Goal: Task Accomplishment & Management: Manage account settings

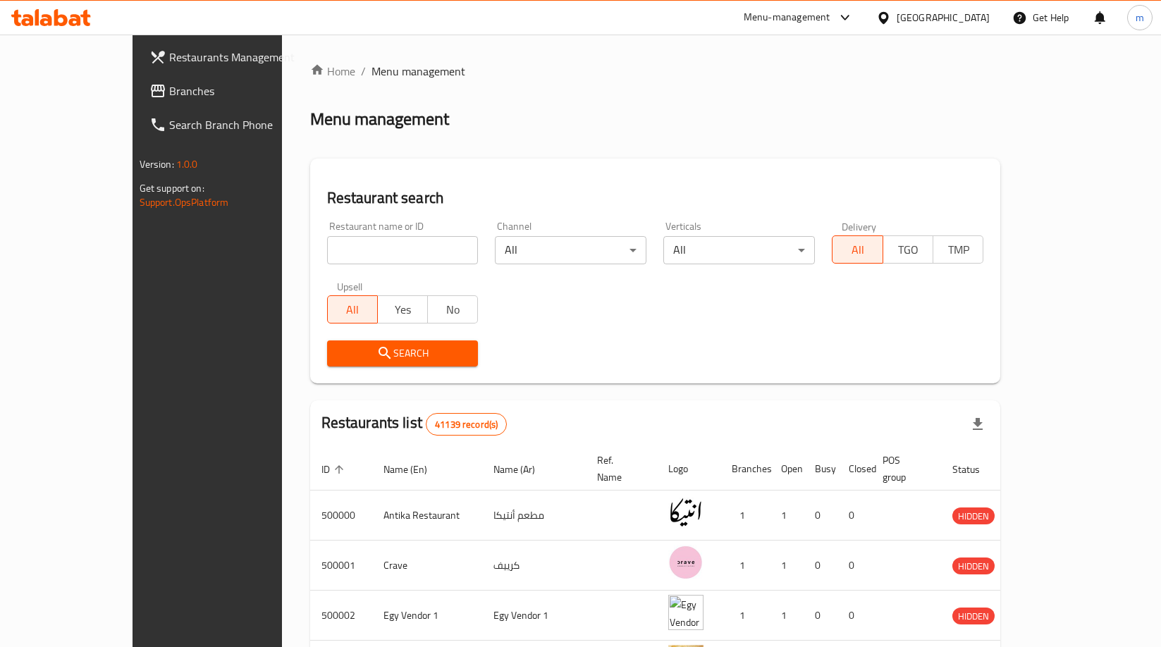
click at [169, 88] on span "Branches" at bounding box center [242, 90] width 146 height 17
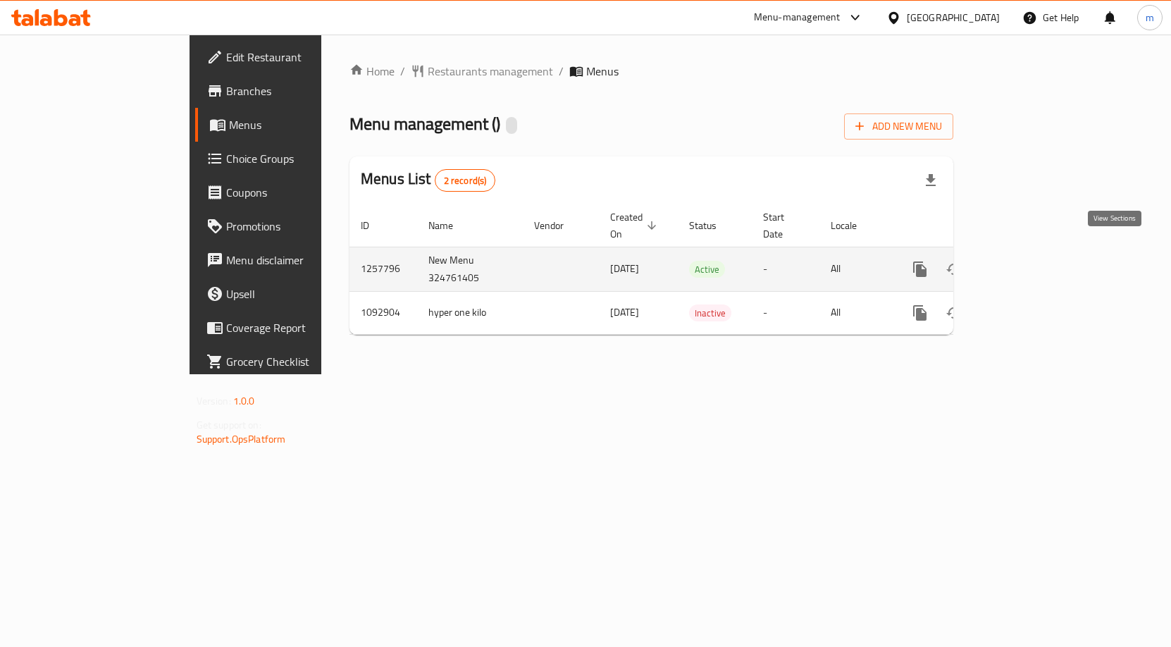
click at [1028, 263] on icon "enhanced table" at bounding box center [1021, 269] width 13 height 13
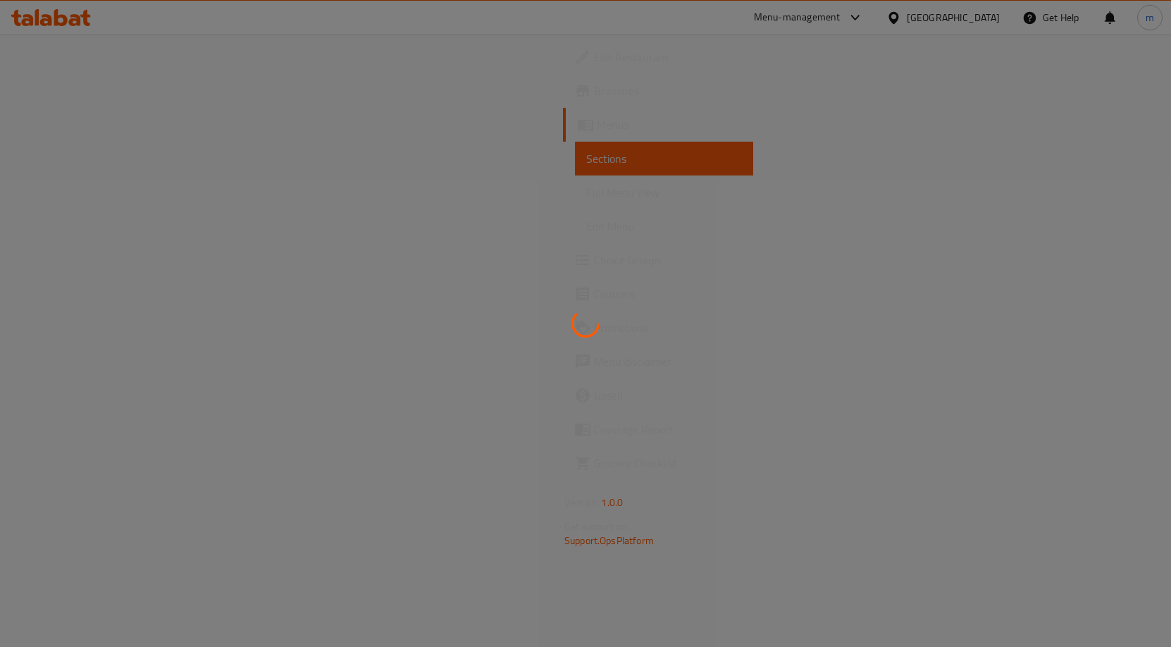
click at [764, 221] on div at bounding box center [585, 323] width 1171 height 647
click at [583, 335] on icon at bounding box center [586, 323] width 28 height 28
click at [583, 335] on icon at bounding box center [585, 323] width 39 height 39
click at [583, 335] on icon at bounding box center [586, 323] width 28 height 28
click at [583, 335] on icon at bounding box center [585, 323] width 32 height 32
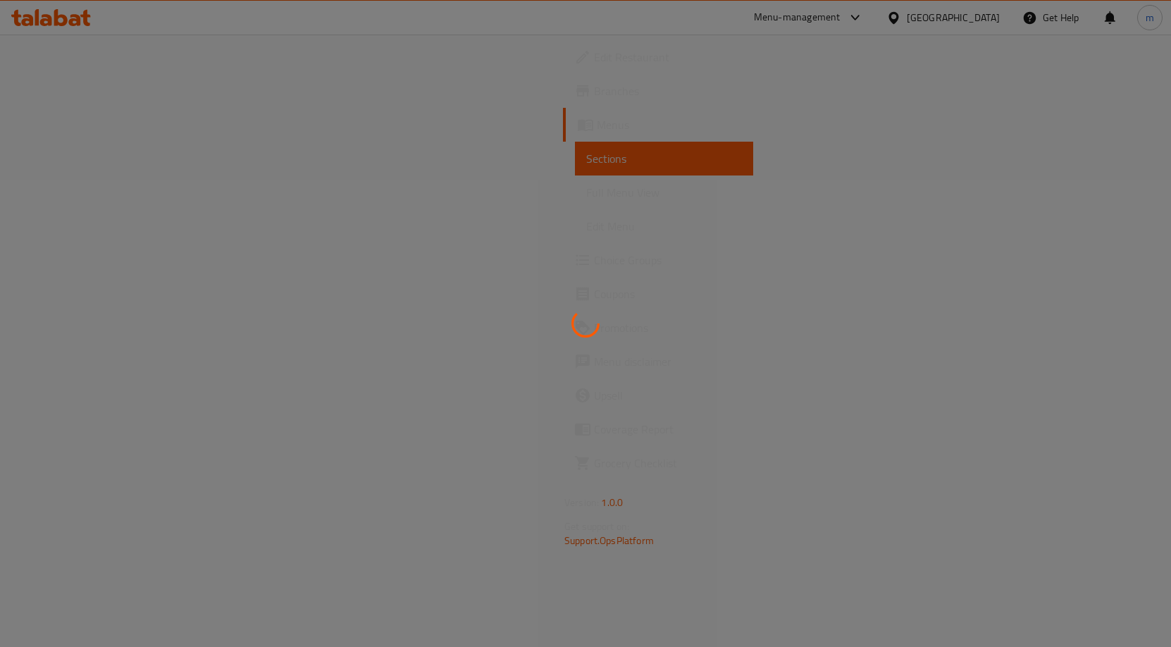
click at [1087, 167] on div at bounding box center [585, 323] width 1171 height 647
click at [730, 251] on div at bounding box center [585, 323] width 1171 height 647
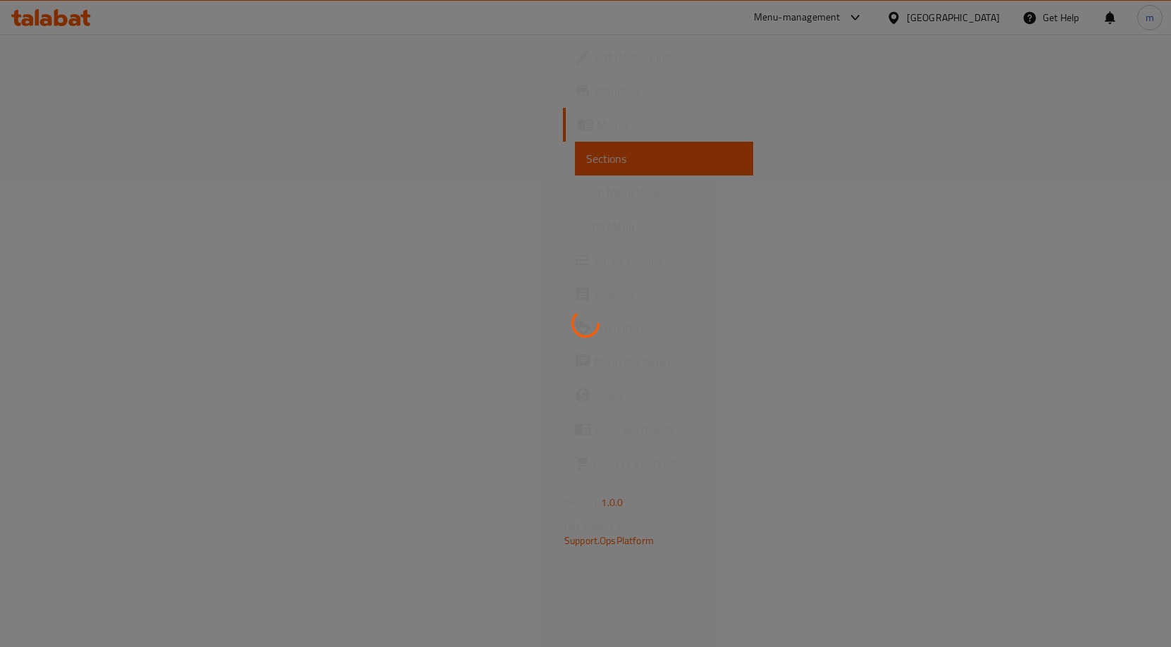
click at [730, 251] on div at bounding box center [585, 323] width 1171 height 647
click at [634, 285] on div at bounding box center [585, 323] width 1171 height 647
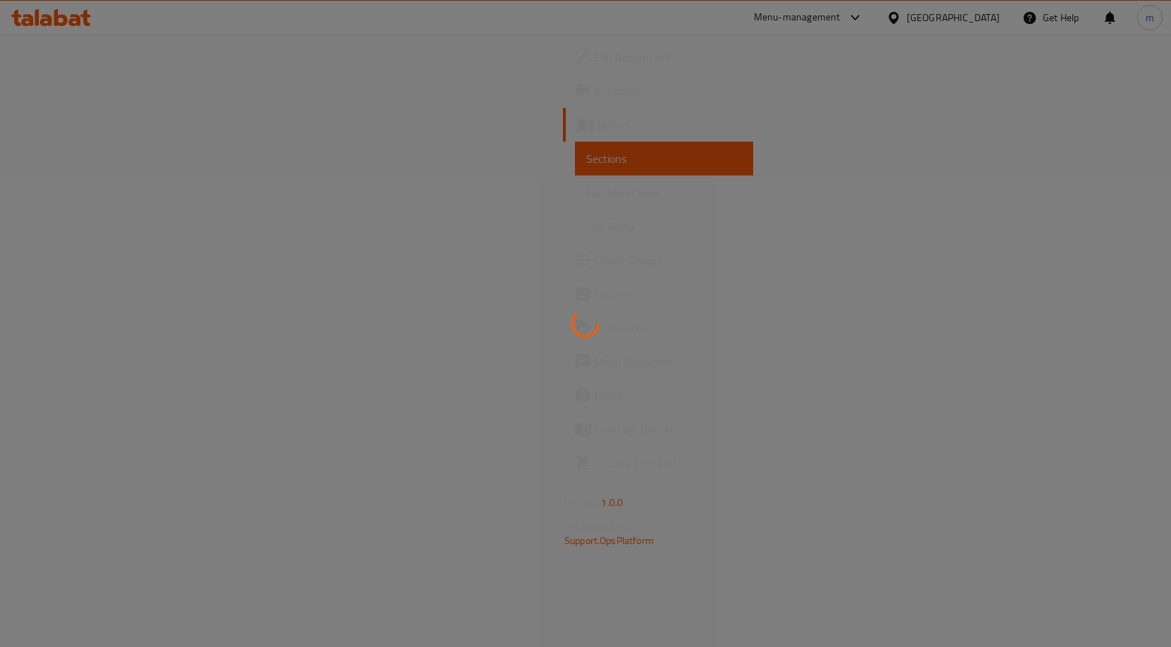
click at [634, 285] on div at bounding box center [585, 323] width 1171 height 647
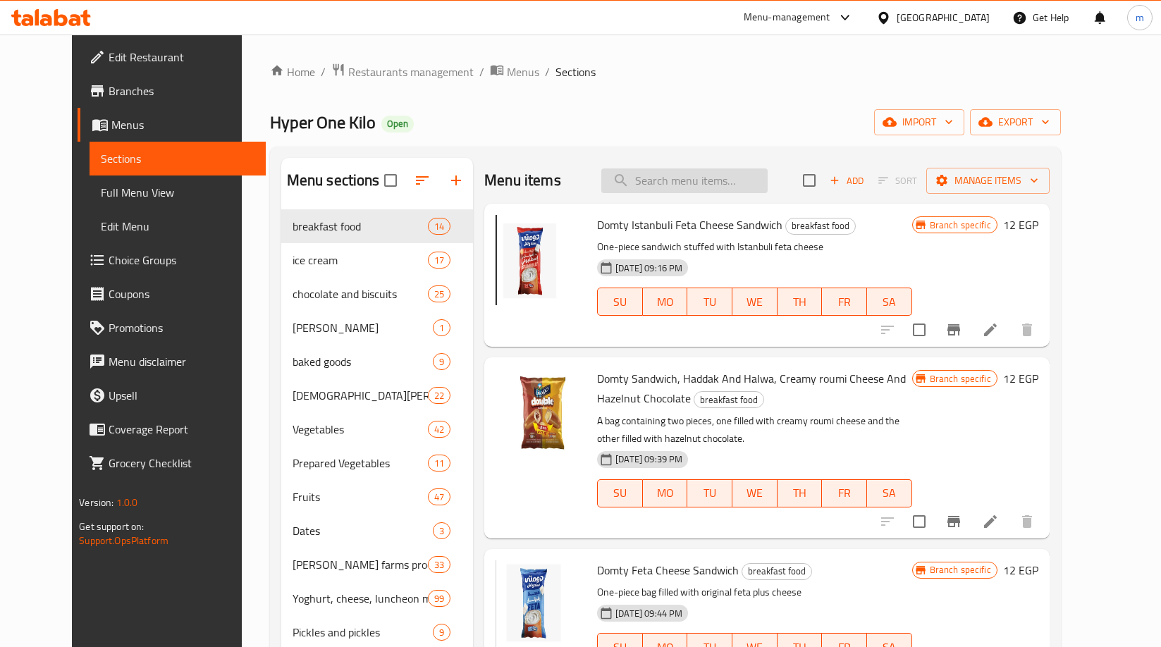
click at [732, 178] on input "search" at bounding box center [684, 180] width 166 height 25
paste input "مانجو زبدية"
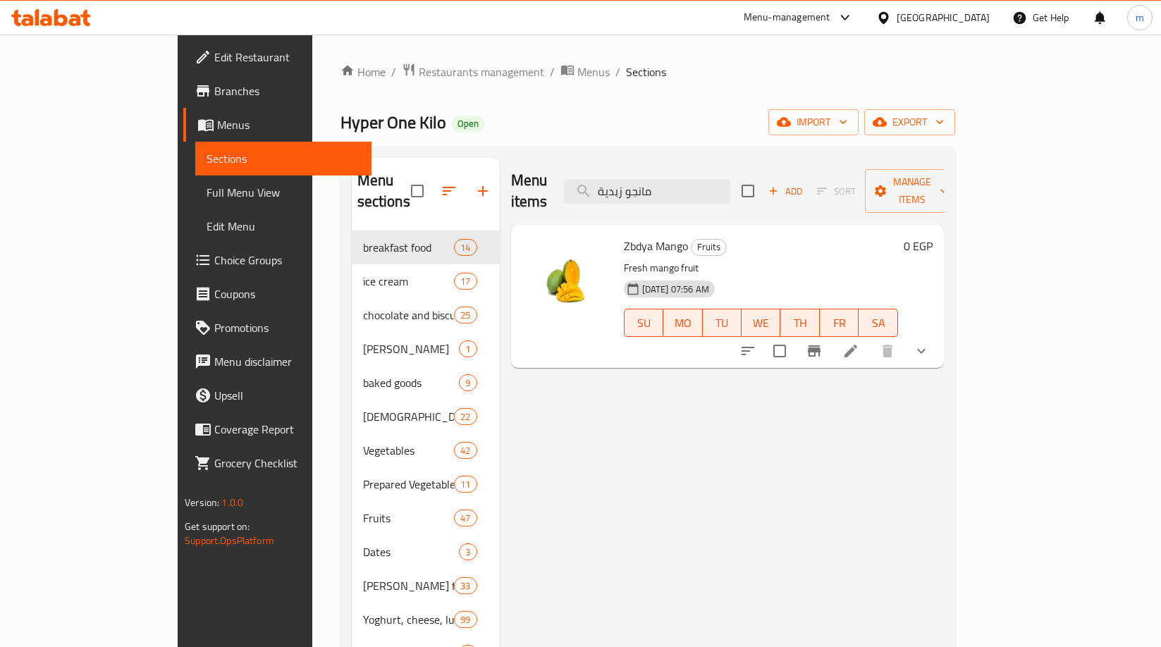
type input "مانجو زبدية"
click at [859, 342] on icon at bounding box center [850, 350] width 17 height 17
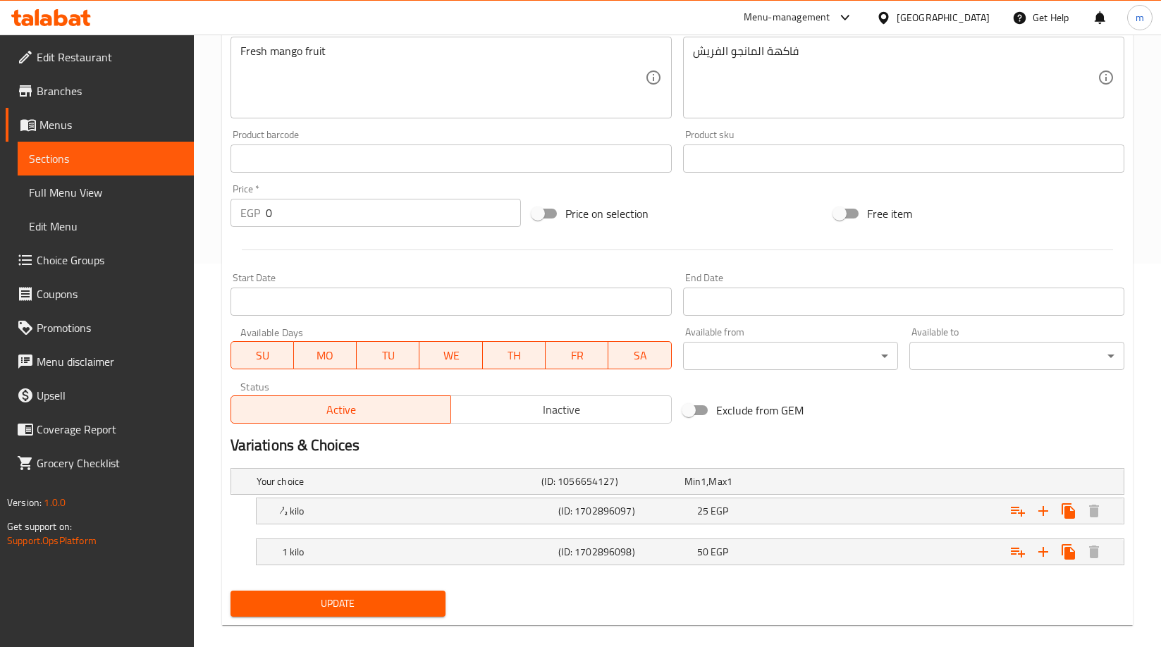
scroll to position [401, 0]
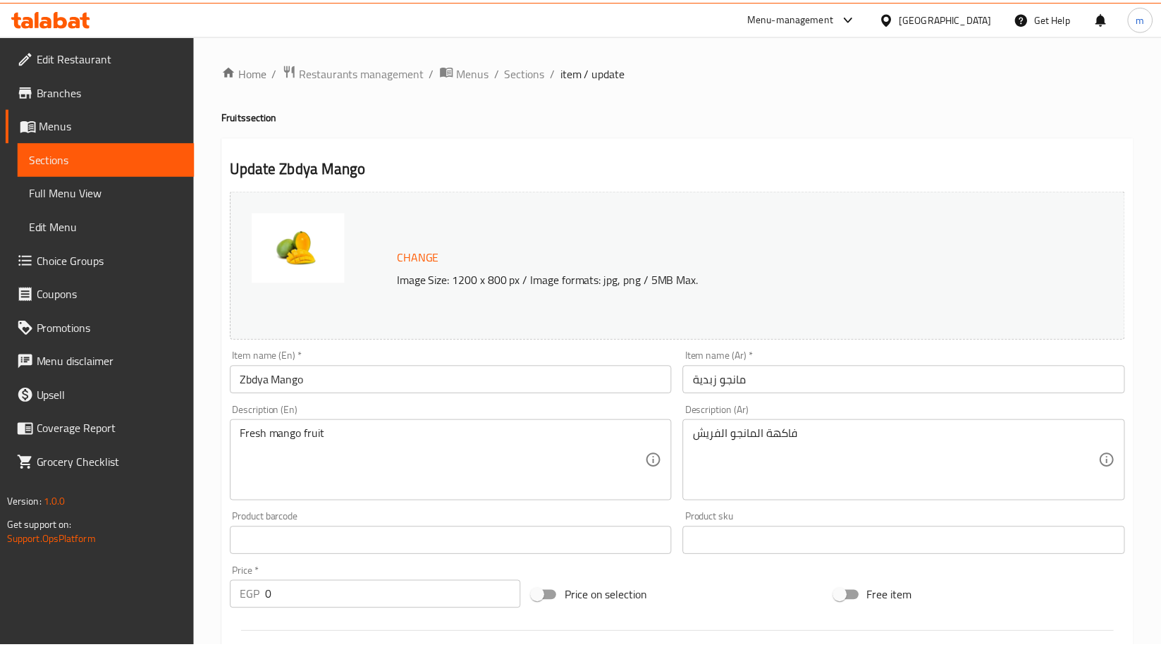
scroll to position [442, 0]
